Goal: Task Accomplishment & Management: Use online tool/utility

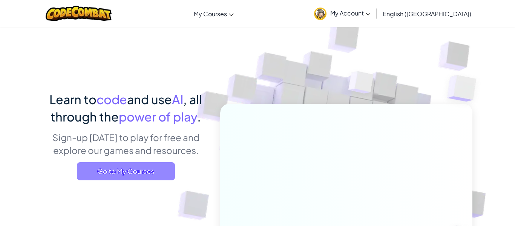
click at [164, 176] on span "Go to My Courses" at bounding box center [126, 171] width 98 height 18
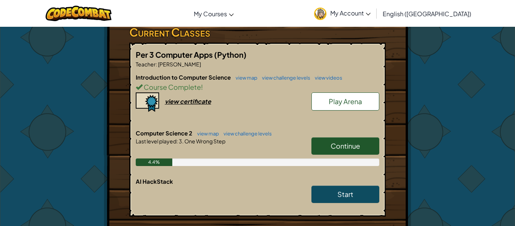
scroll to position [136, 0]
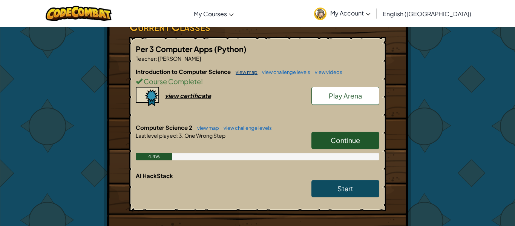
click at [244, 71] on link "view map" at bounding box center [245, 72] width 26 height 6
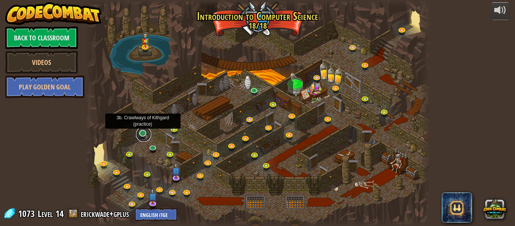
click at [141, 136] on link at bounding box center [143, 134] width 15 height 15
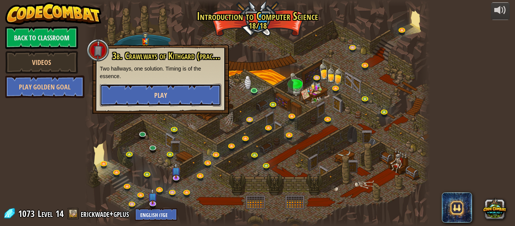
click at [142, 102] on button "Play" at bounding box center [160, 95] width 121 height 23
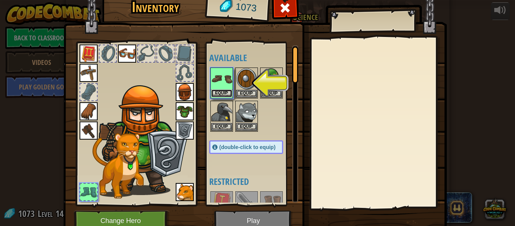
click at [216, 94] on button "Equip" at bounding box center [221, 93] width 21 height 8
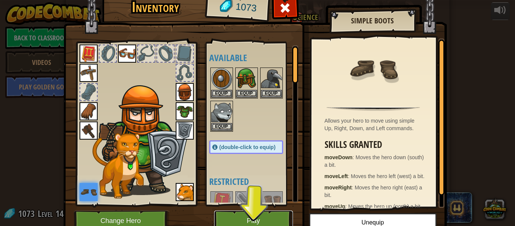
click at [229, 217] on button "Play" at bounding box center [253, 220] width 79 height 21
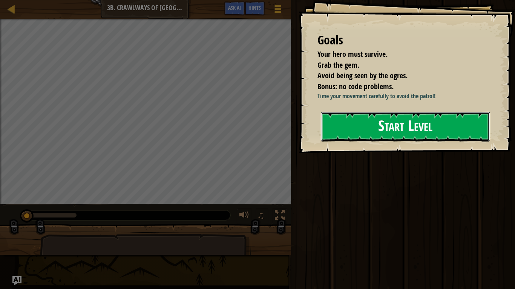
click at [356, 135] on button "Start Level" at bounding box center [405, 127] width 169 height 30
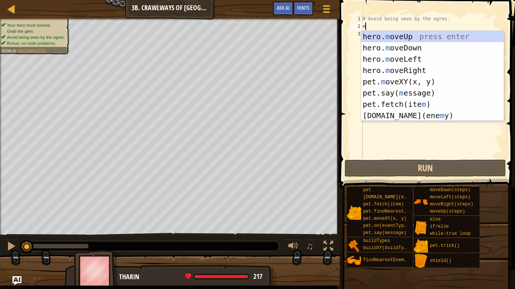
scroll to position [3, 0]
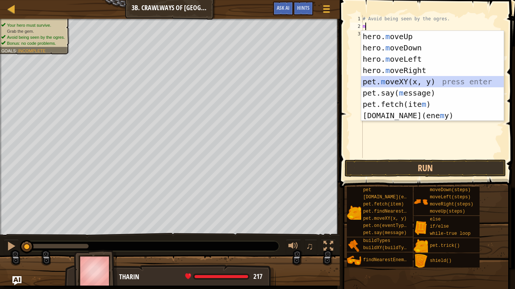
click at [397, 80] on div "hero. m oveUp press enter hero. m oveDown press enter hero. m oveLeft press ent…" at bounding box center [432, 87] width 142 height 113
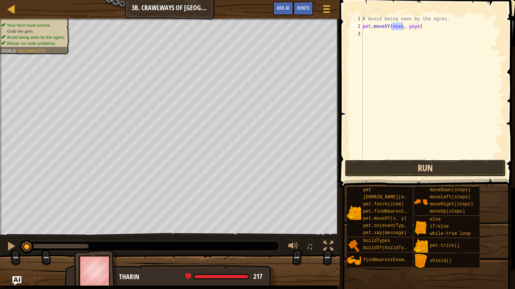
click at [383, 172] on button "Run" at bounding box center [425, 168] width 161 height 17
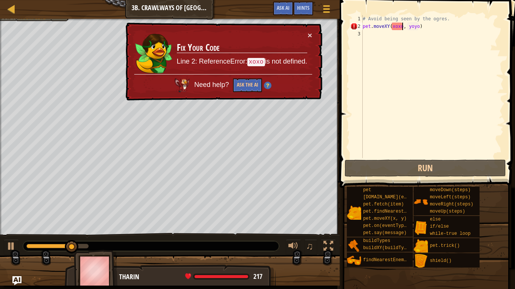
click at [424, 30] on div "# Avoid being seen by the ogres. pet . moveXY ( xoxo , yoyo )" at bounding box center [432, 94] width 142 height 158
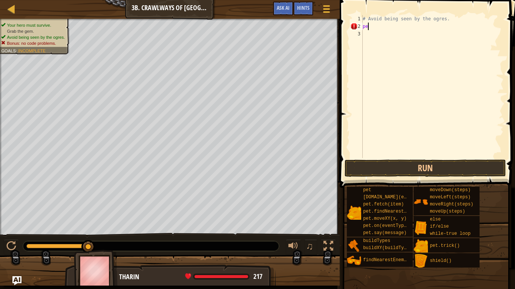
type textarea "p"
type textarea "m"
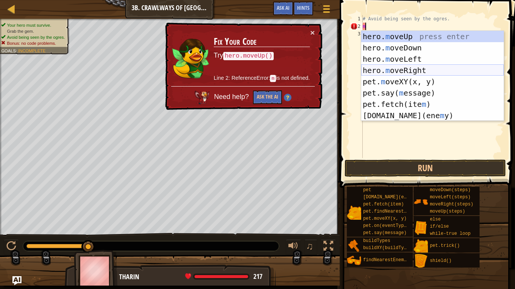
click at [429, 70] on div "hero. m oveUp press enter hero. m oveDown press enter hero. m oveLeft press ent…" at bounding box center [432, 87] width 142 height 113
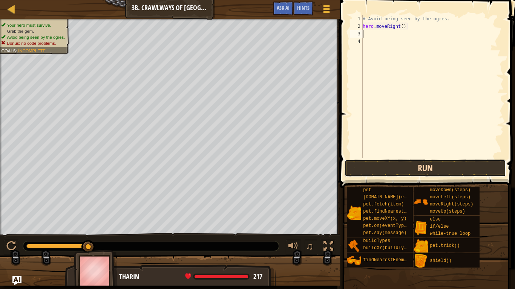
click at [407, 163] on button "Run" at bounding box center [425, 168] width 161 height 17
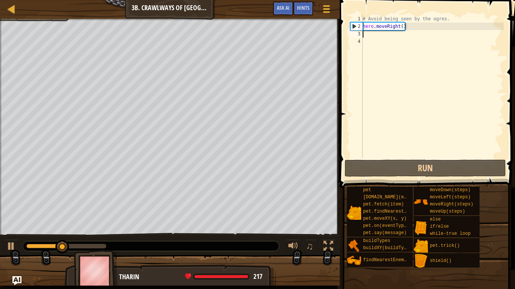
type textarea "m"
